Goal: Transaction & Acquisition: Subscribe to service/newsletter

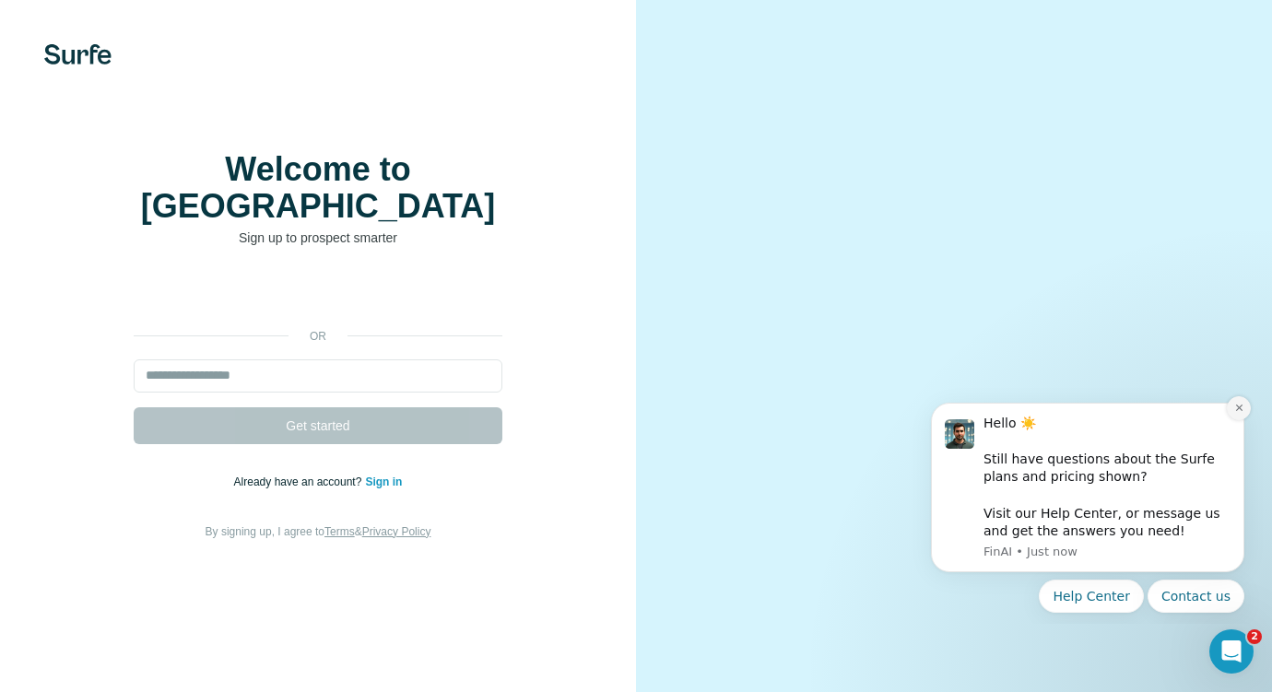
click at [1242, 413] on button "Dismiss notification" at bounding box center [1238, 408] width 24 height 24
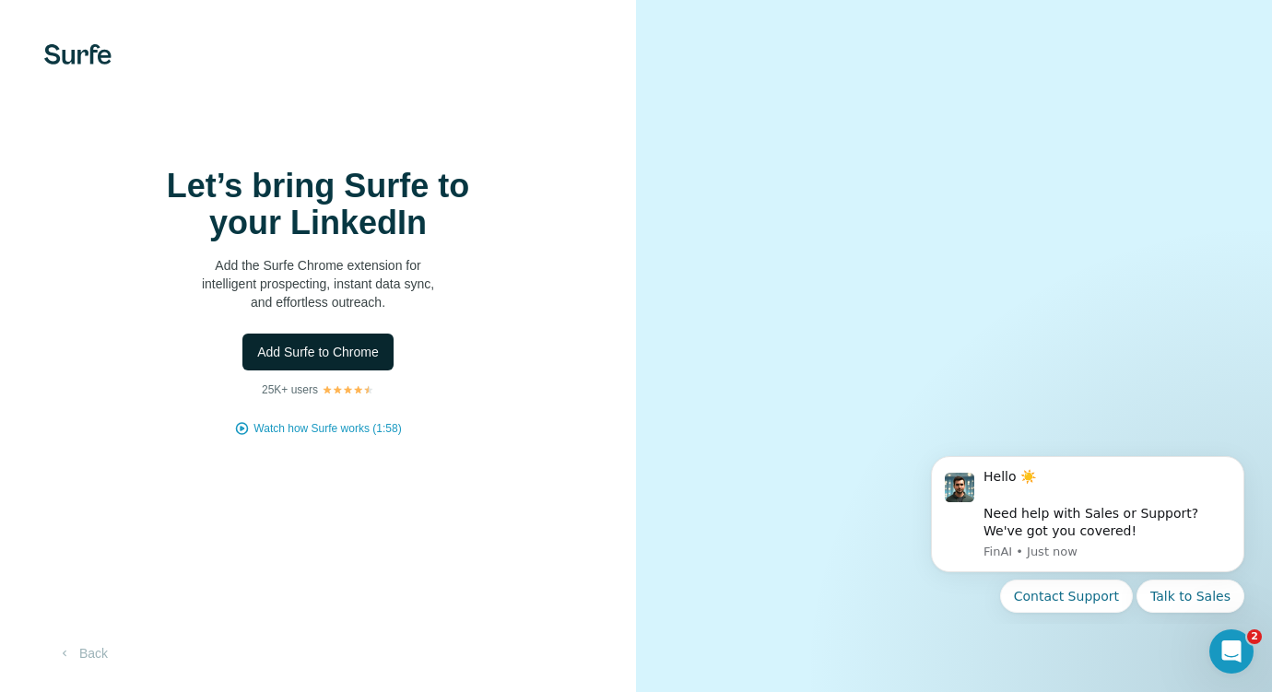
click at [318, 341] on button "Add Surfe to Chrome" at bounding box center [317, 352] width 151 height 37
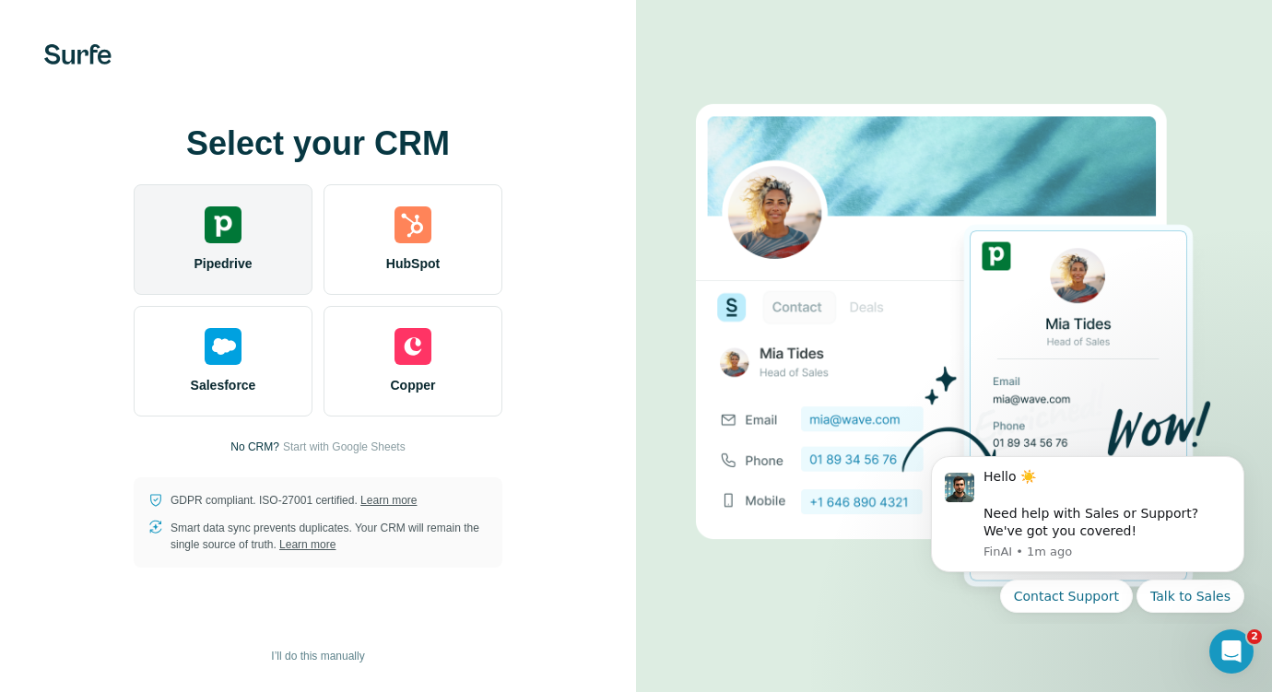
click at [231, 264] on span "Pipedrive" at bounding box center [222, 263] width 58 height 18
click at [229, 213] on img at bounding box center [223, 224] width 37 height 37
